Goal: Information Seeking & Learning: Learn about a topic

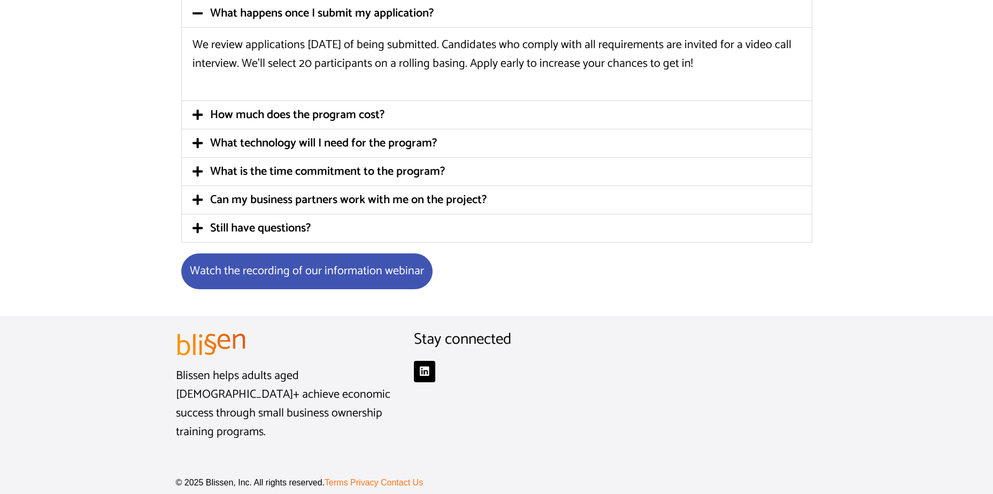
scroll to position [2903, 0]
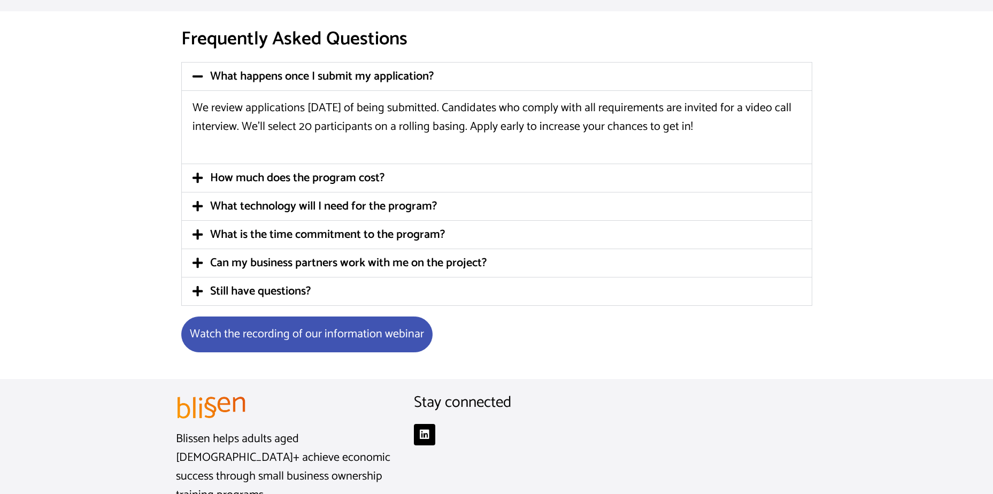
click at [226, 288] on link "Still have questions?" at bounding box center [260, 291] width 101 height 19
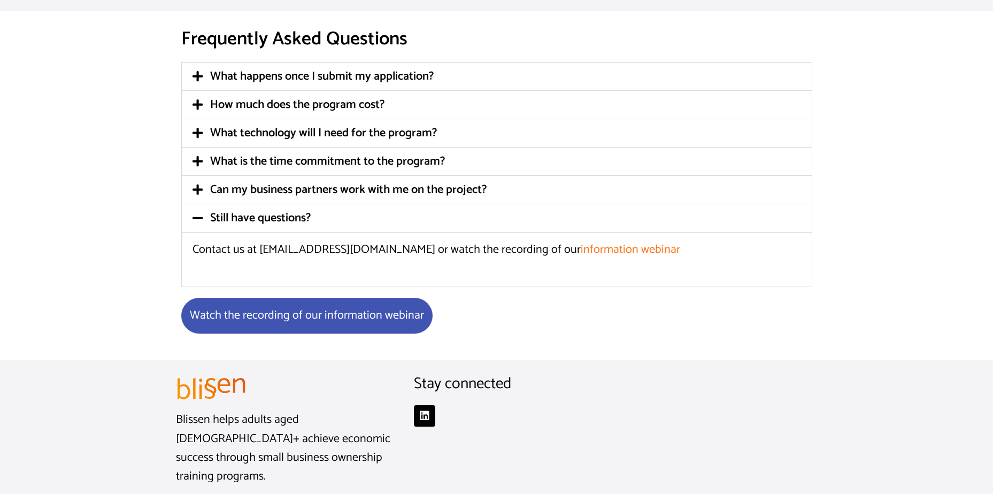
click at [211, 105] on link "How much does the program cost?" at bounding box center [297, 104] width 174 height 19
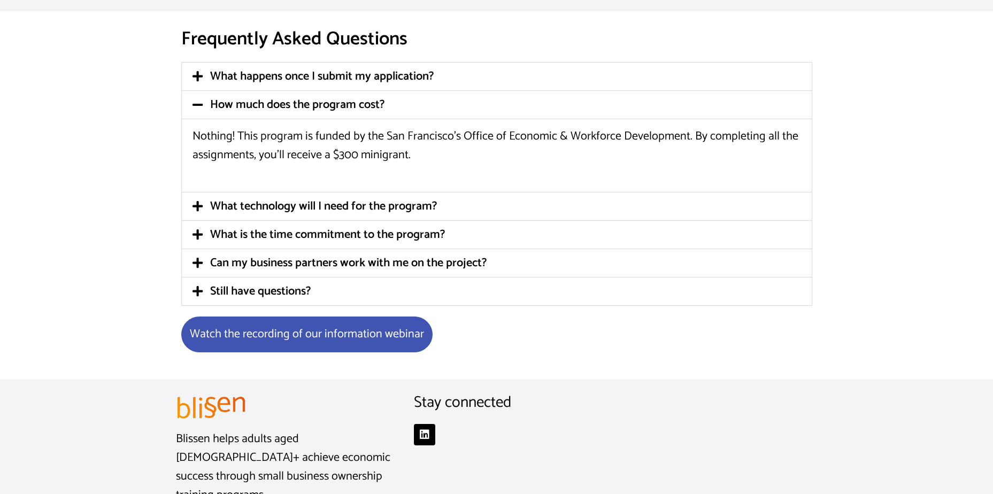
click at [221, 71] on link "What happens once I submit my application?" at bounding box center [321, 76] width 223 height 19
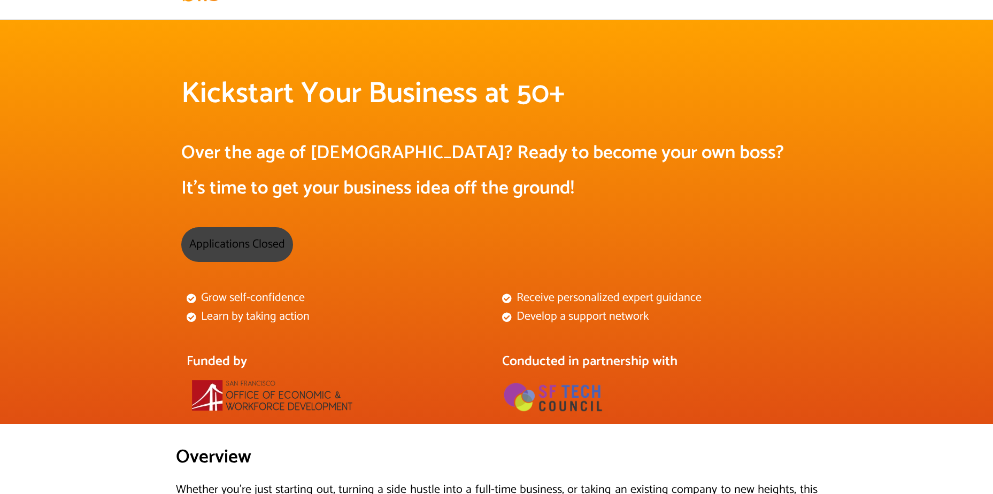
scroll to position [0, 0]
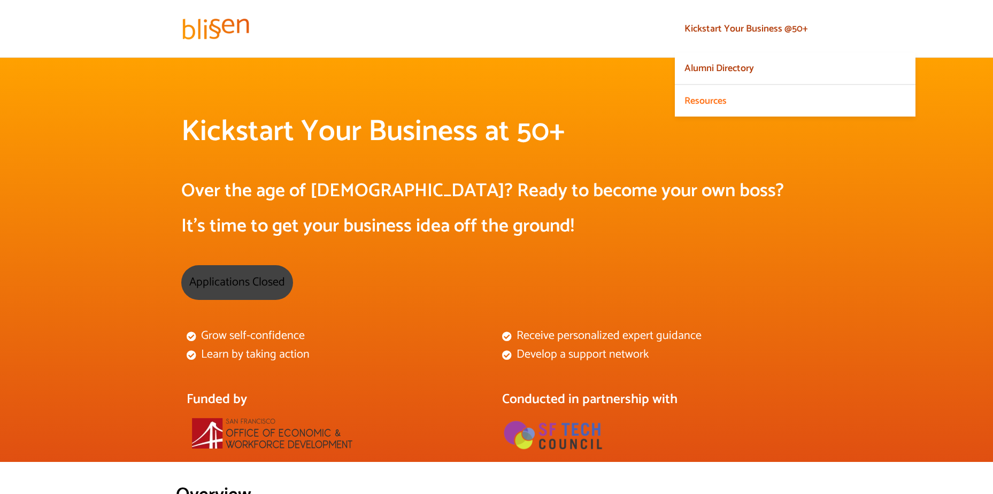
click at [716, 67] on link "Alumni Directory" at bounding box center [795, 69] width 241 height 32
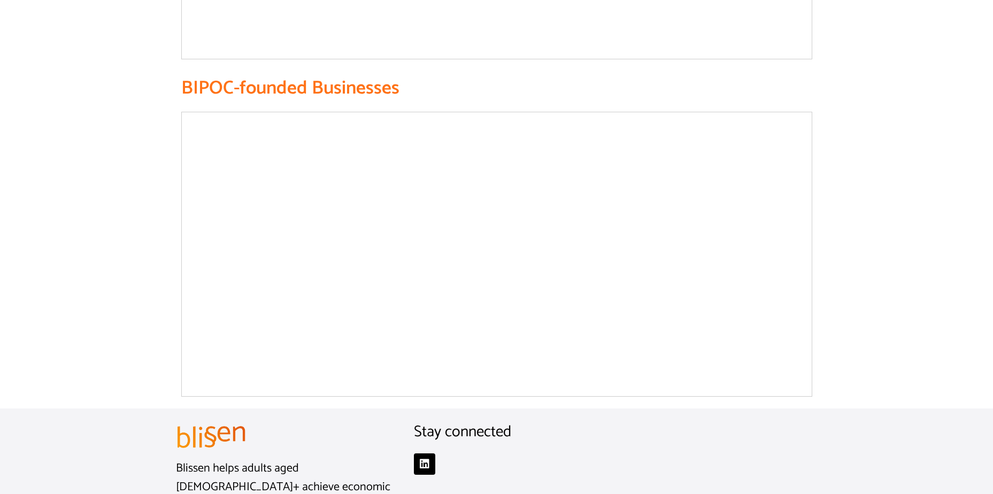
scroll to position [2145, 0]
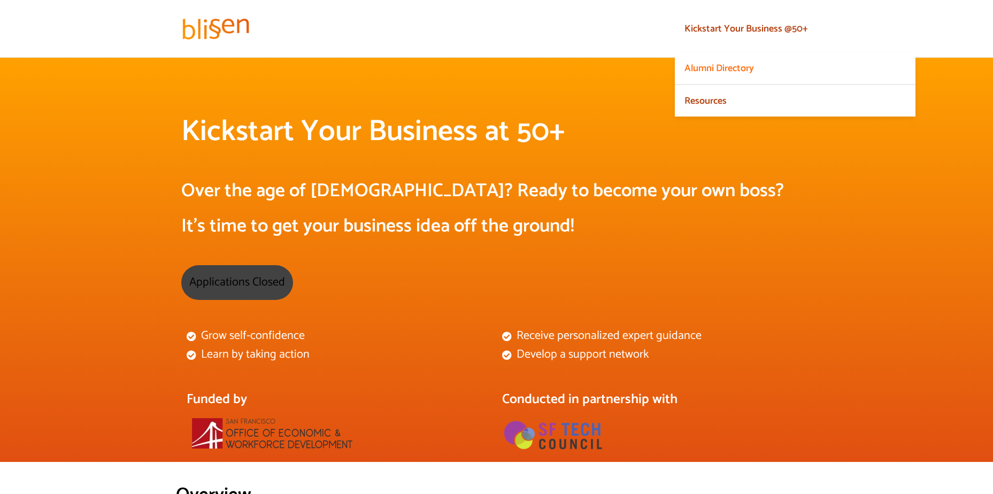
click at [692, 101] on link "Resources" at bounding box center [795, 100] width 241 height 31
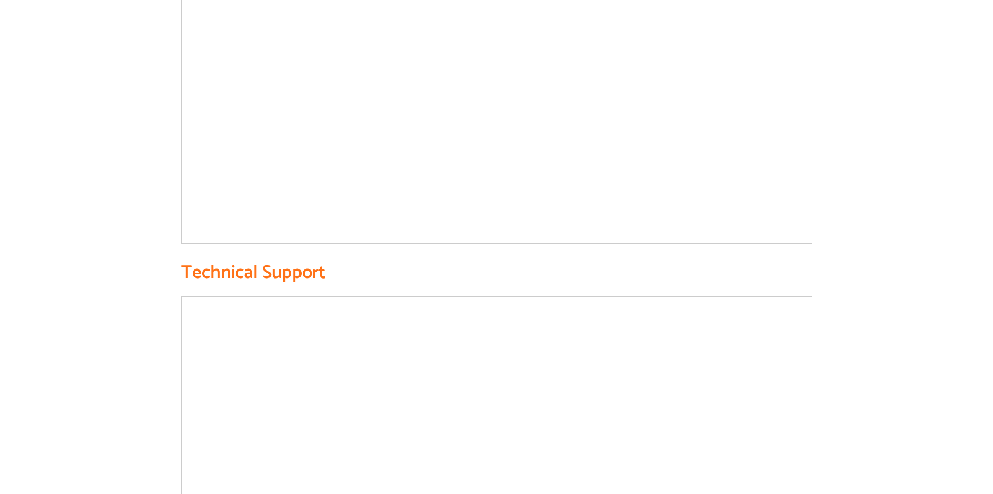
scroll to position [962, 0]
